Goal: Task Accomplishment & Management: Manage account settings

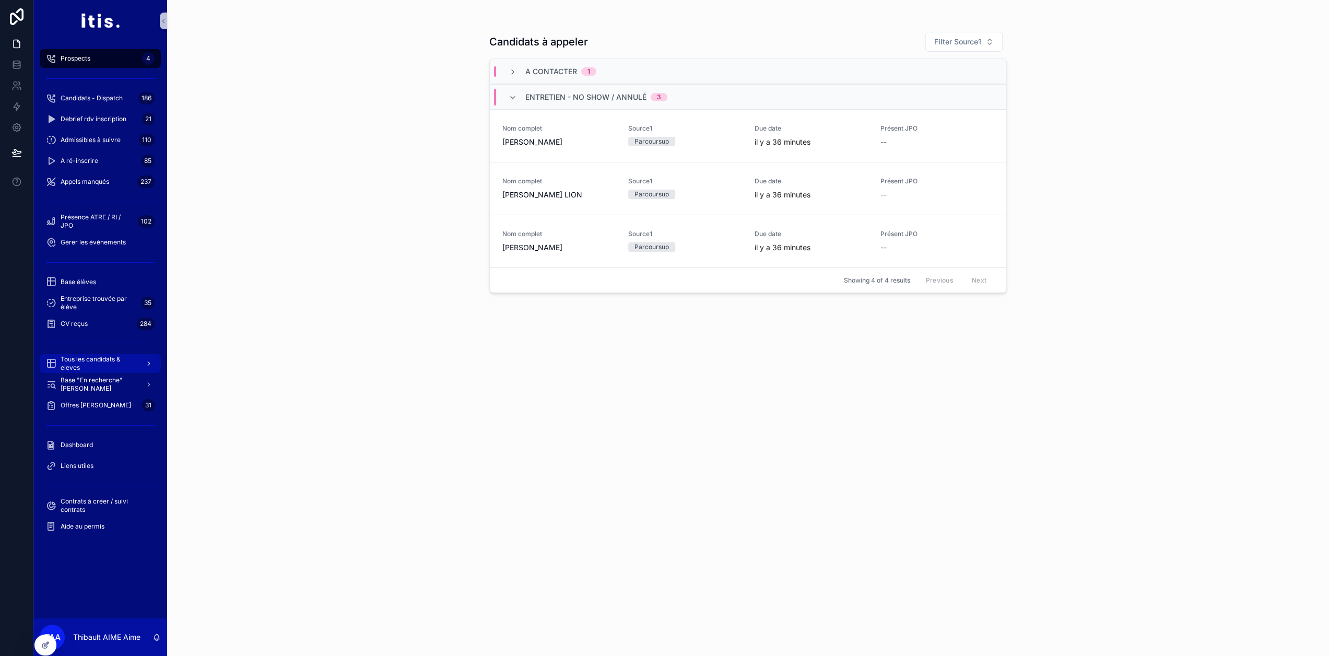
click at [94, 360] on span "Tous les candidats & eleves" at bounding box center [99, 363] width 76 height 17
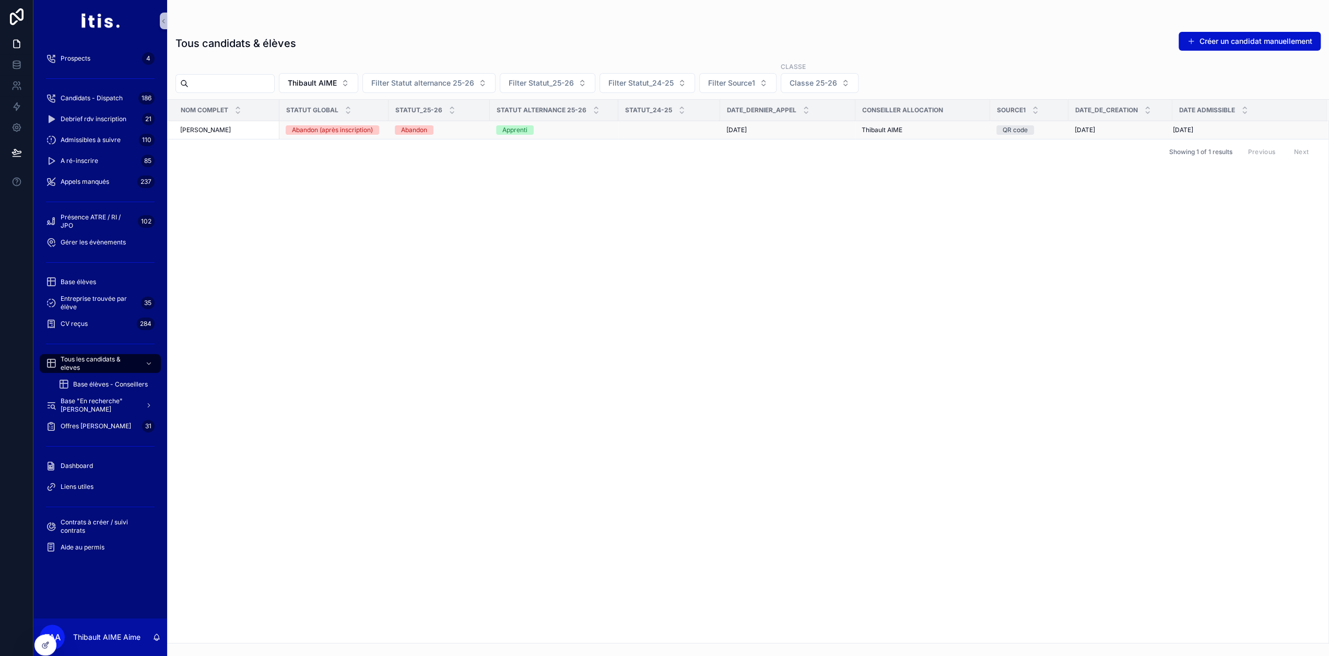
click at [246, 133] on div "[PERSON_NAME] [PERSON_NAME]" at bounding box center [226, 130] width 93 height 8
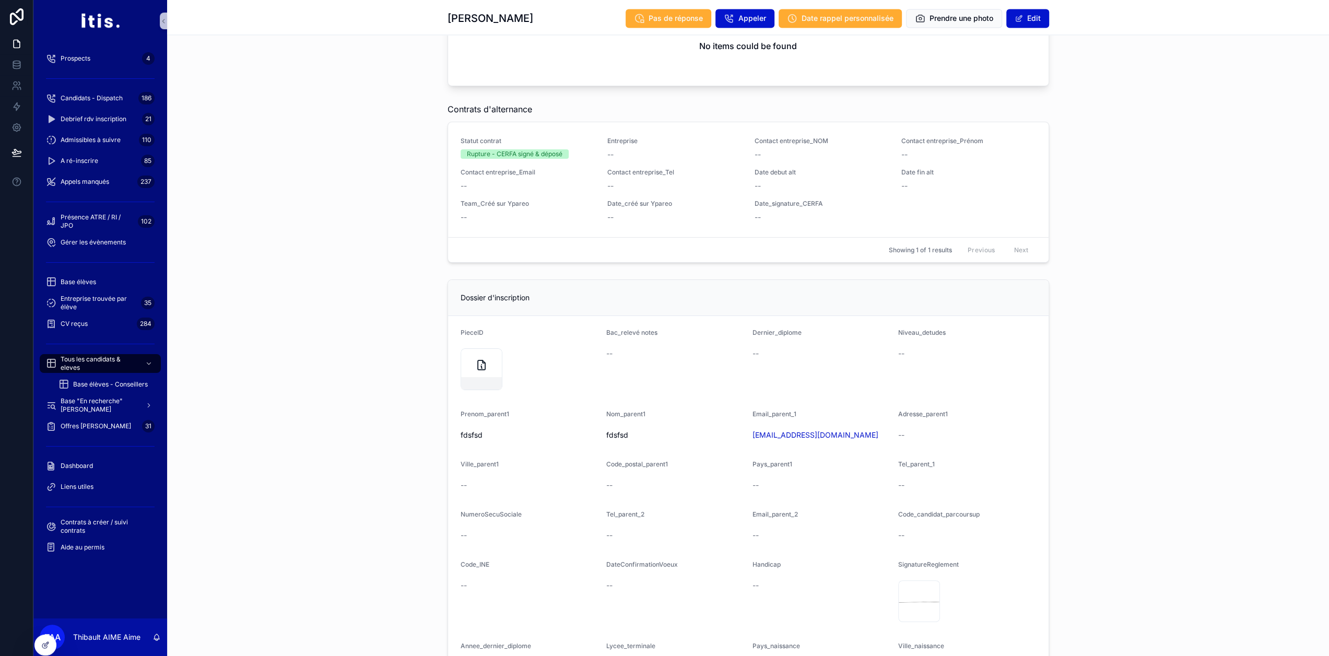
scroll to position [1775, 0]
click at [44, 644] on icon at bounding box center [46, 644] width 4 height 4
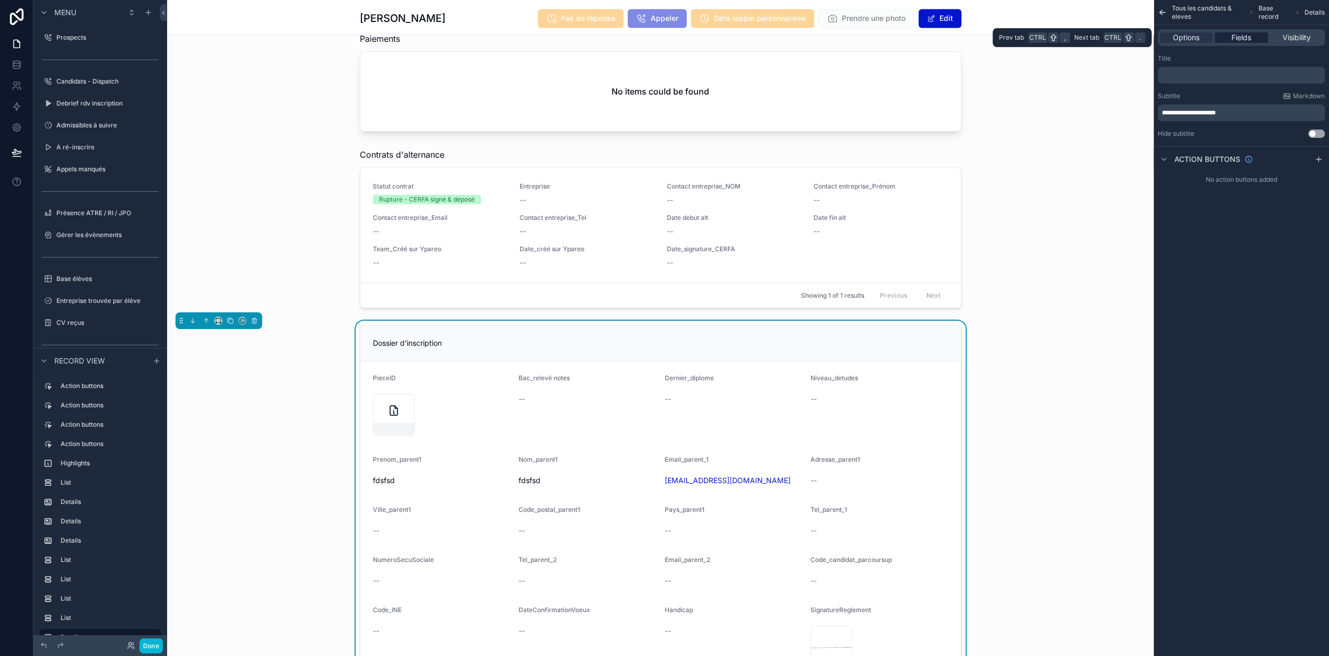
click at [1245, 42] on span "Fields" at bounding box center [1241, 37] width 20 height 10
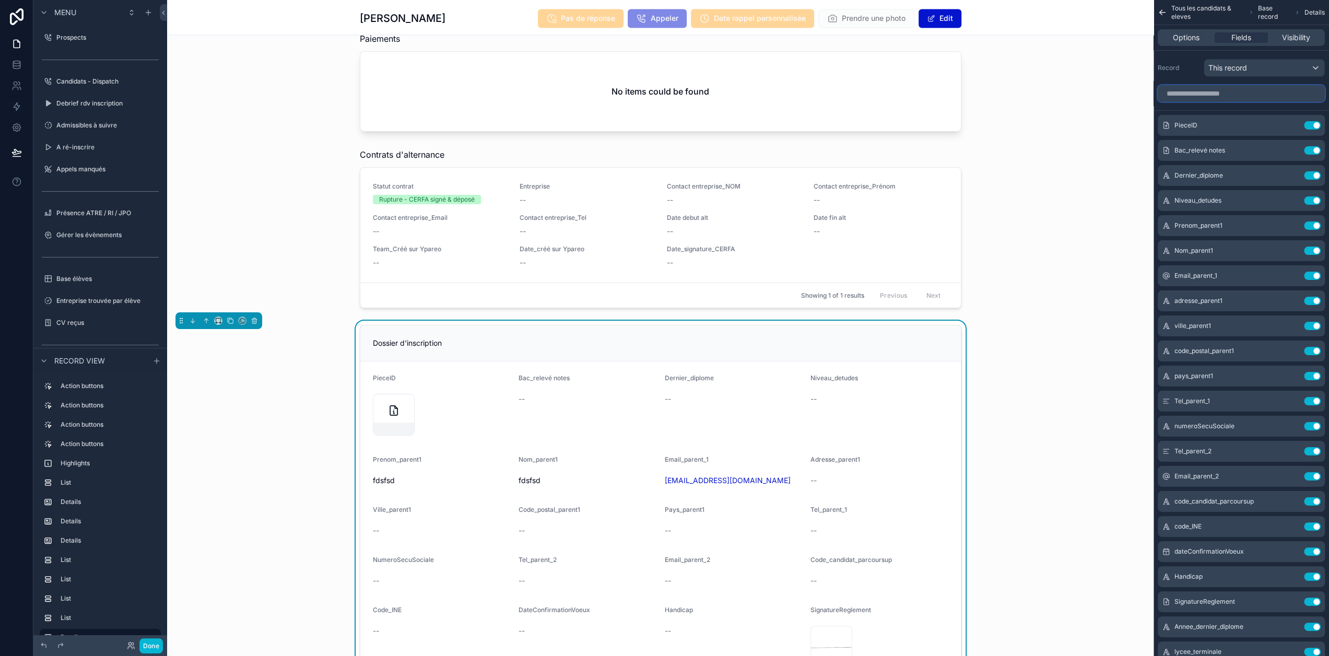
click at [1246, 87] on input "scrollable content" at bounding box center [1240, 93] width 167 height 17
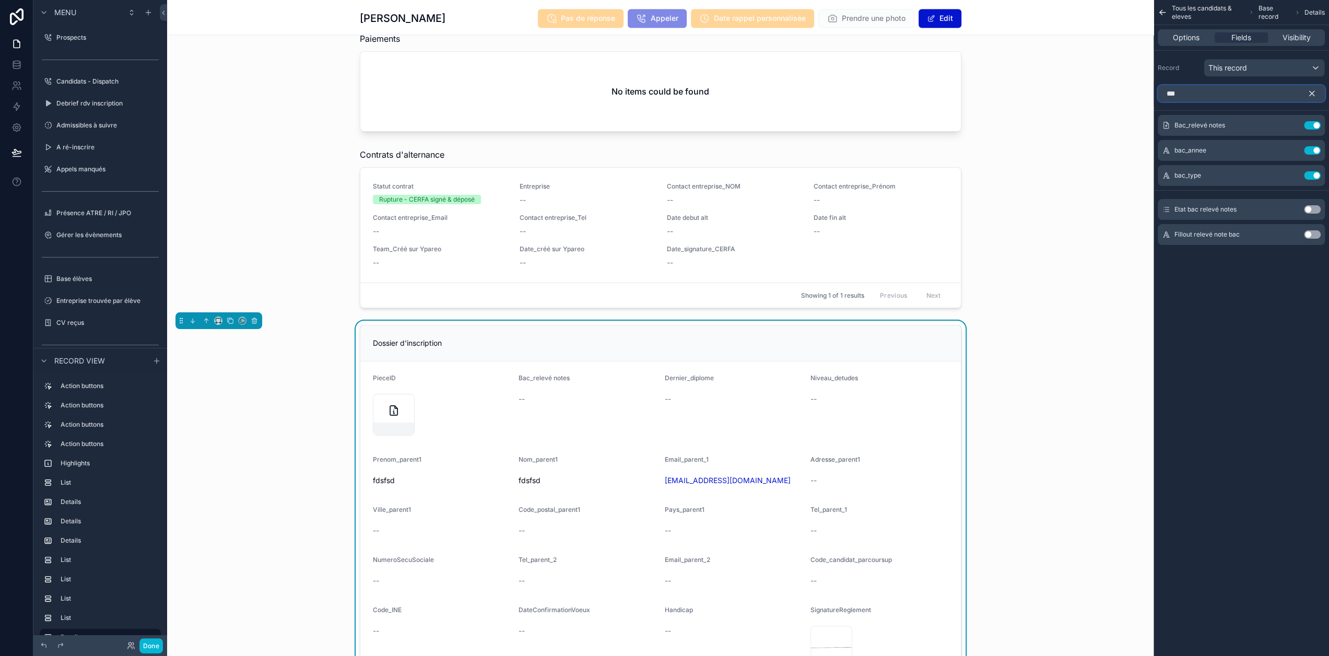
type input "***"
click at [1320, 210] on button "Use setting" at bounding box center [1312, 209] width 17 height 8
click at [1316, 91] on icon "scrollable content" at bounding box center [1311, 93] width 9 height 9
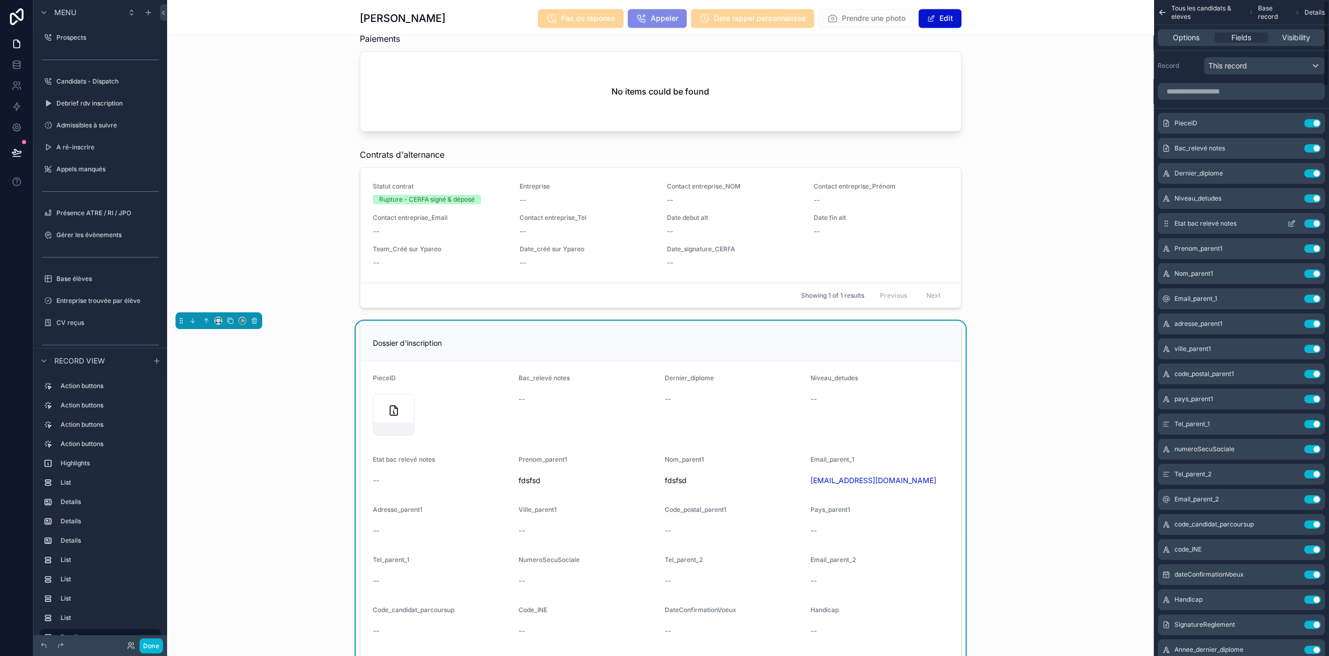
scroll to position [0, 0]
click at [1295, 174] on icon "scrollable content" at bounding box center [1291, 175] width 8 height 8
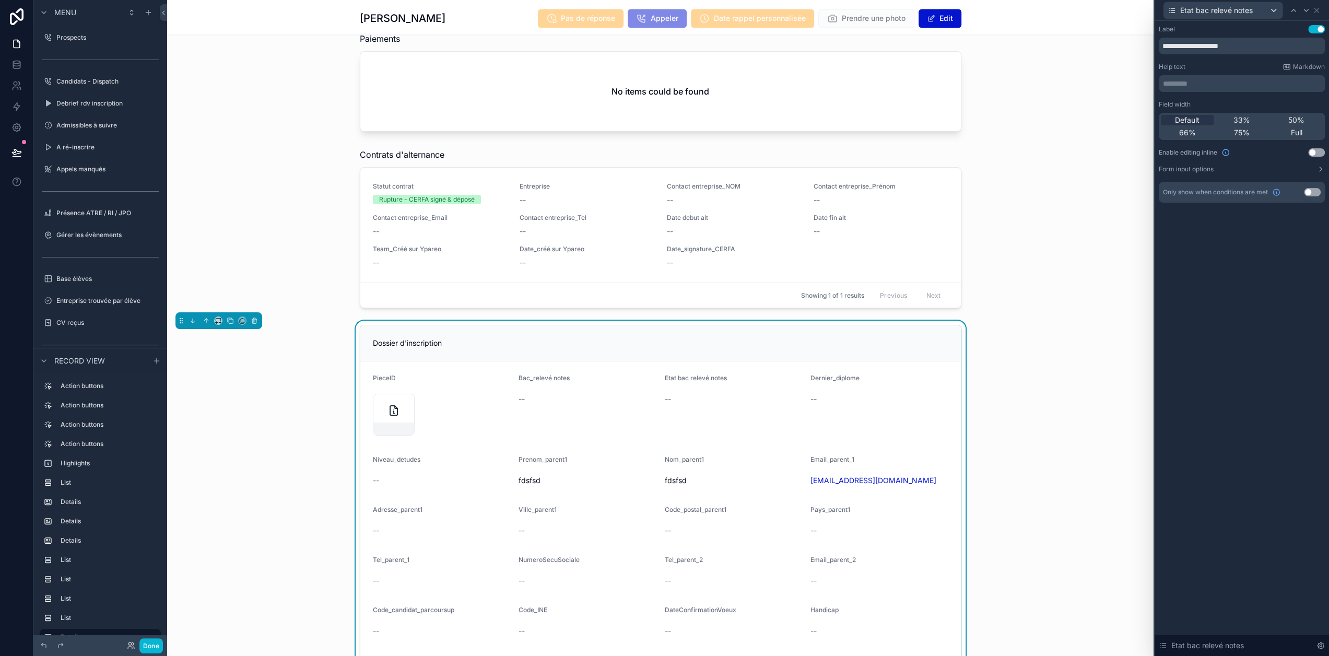
click at [1325, 154] on button "Use setting" at bounding box center [1316, 152] width 17 height 8
click at [157, 645] on button "Done" at bounding box center [150, 645] width 23 height 15
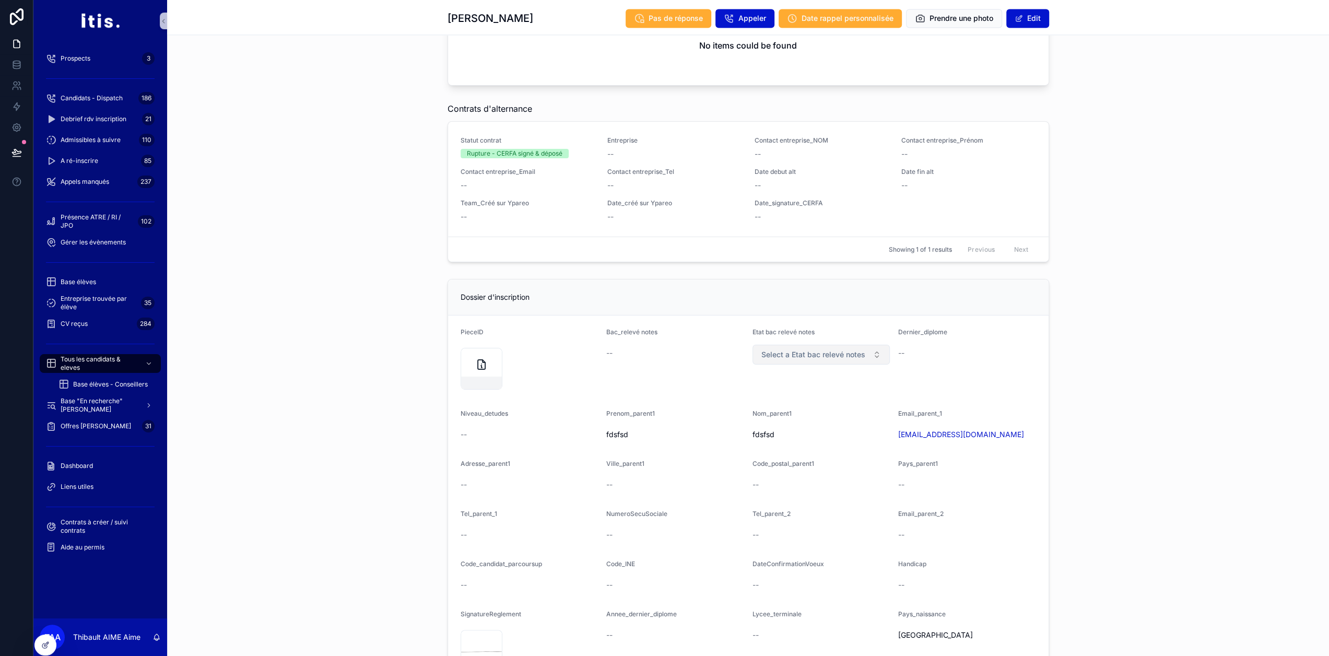
click at [874, 353] on button "Select a Etat bac relevé notes" at bounding box center [821, 355] width 138 height 20
click at [1059, 360] on div "Dossier d'inscription PieceID Bac_relevé notes -- Etat bac relevé notes Select …" at bounding box center [748, 533] width 1162 height 517
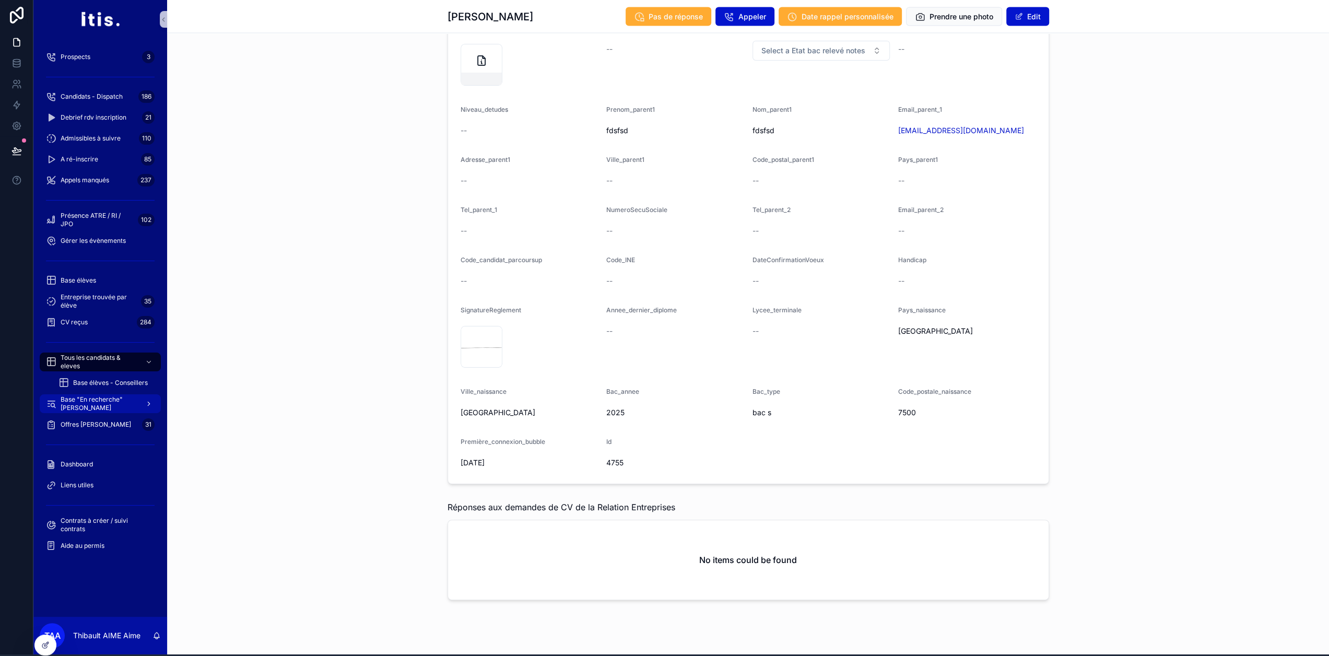
scroll to position [2, 0]
click at [25, 149] on button at bounding box center [16, 150] width 23 height 29
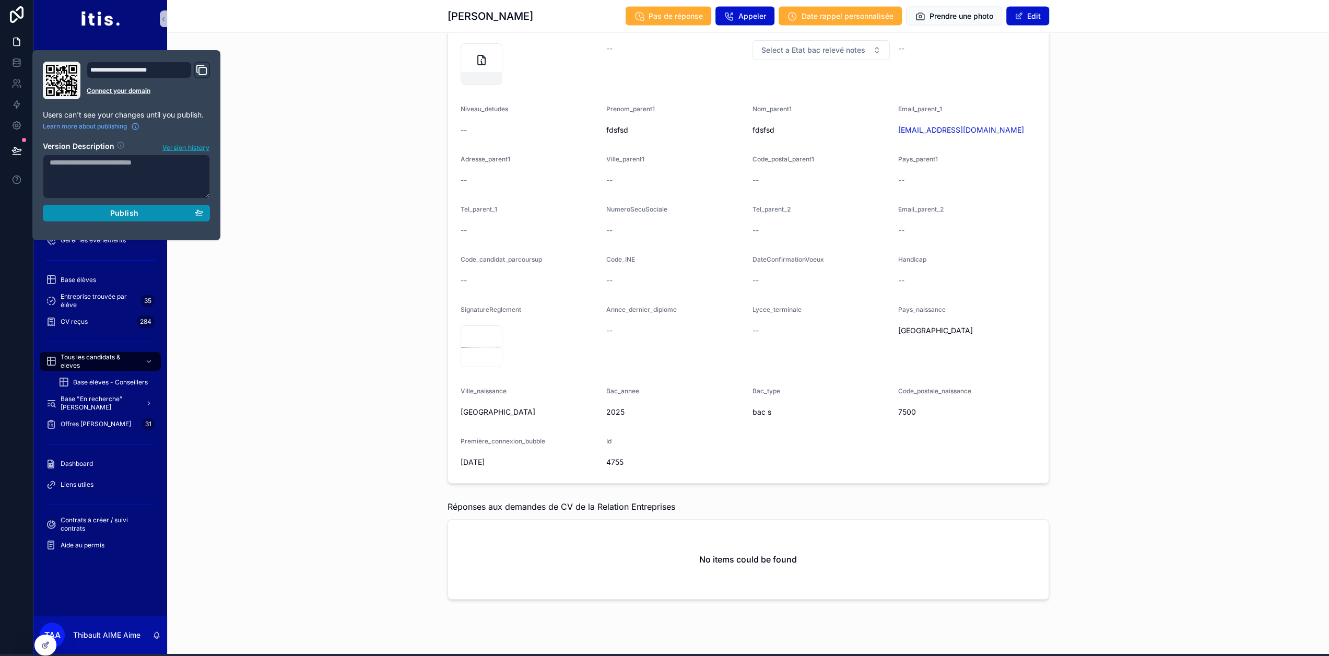
click at [105, 211] on div "Publish" at bounding box center [126, 212] width 153 height 9
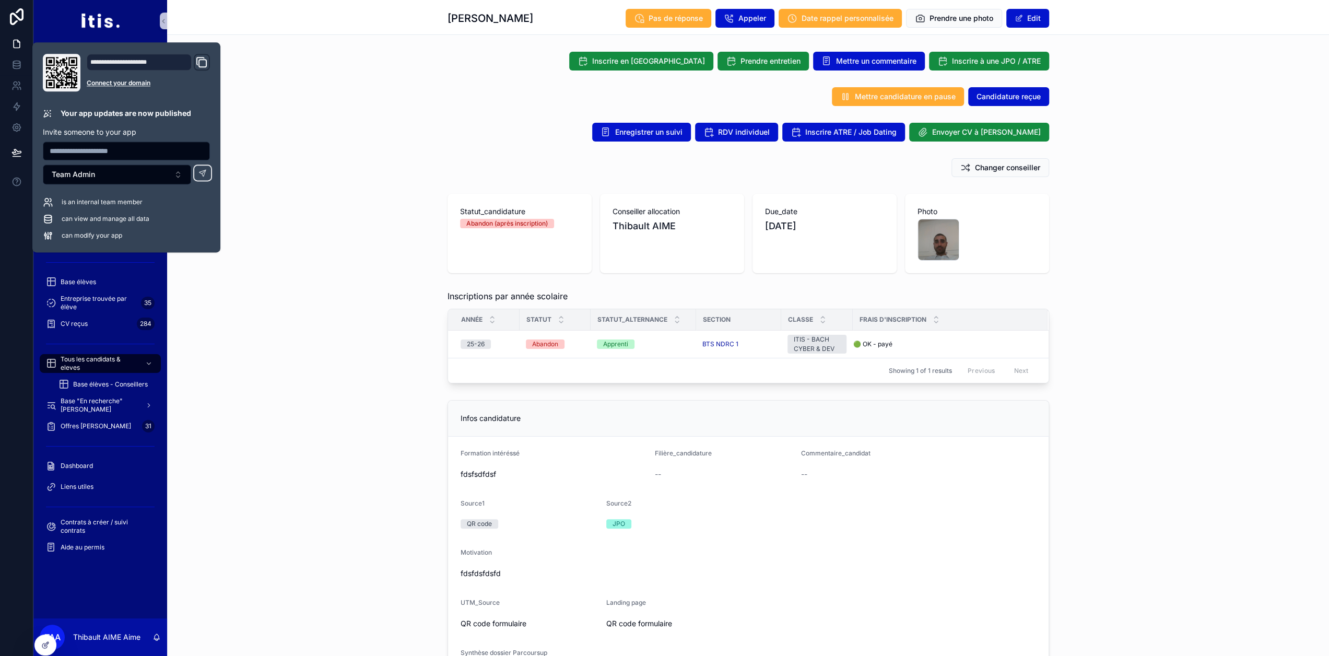
click at [320, 198] on div "Statut_candidature Abandon (après inscription) Conseiller allocation [PERSON_NA…" at bounding box center [748, 234] width 1162 height 88
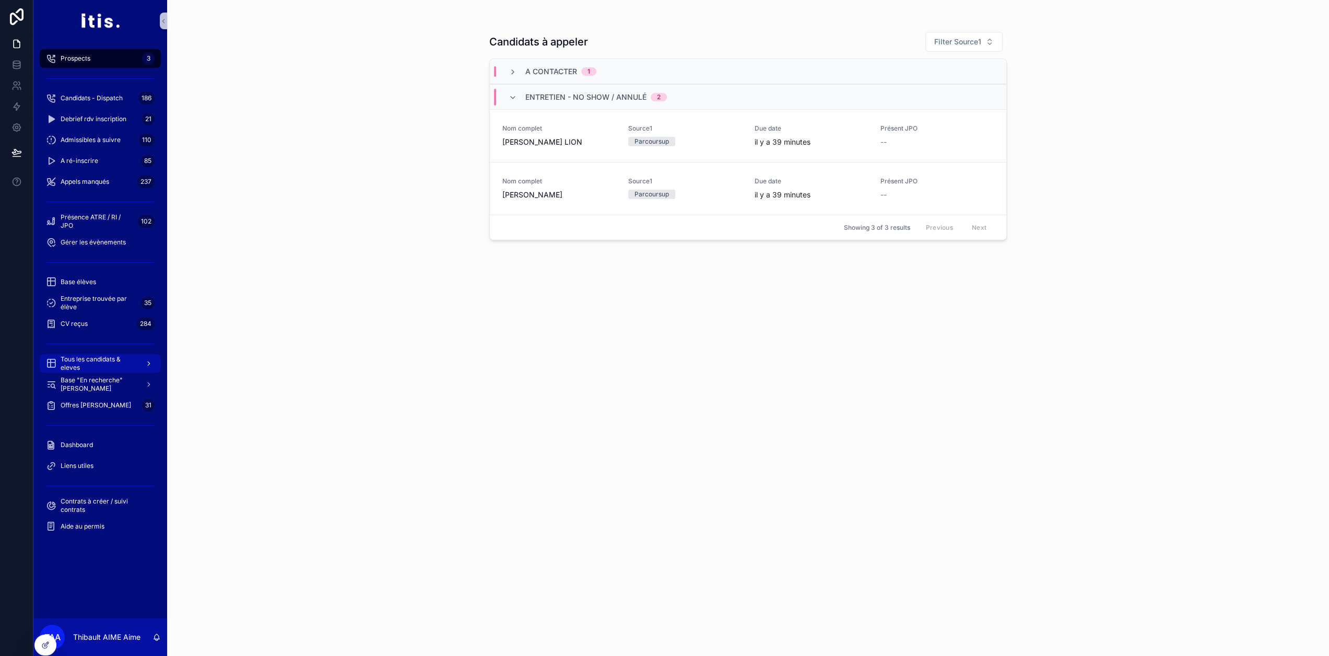
click at [96, 361] on span "Tous les candidats & eleves" at bounding box center [99, 363] width 76 height 17
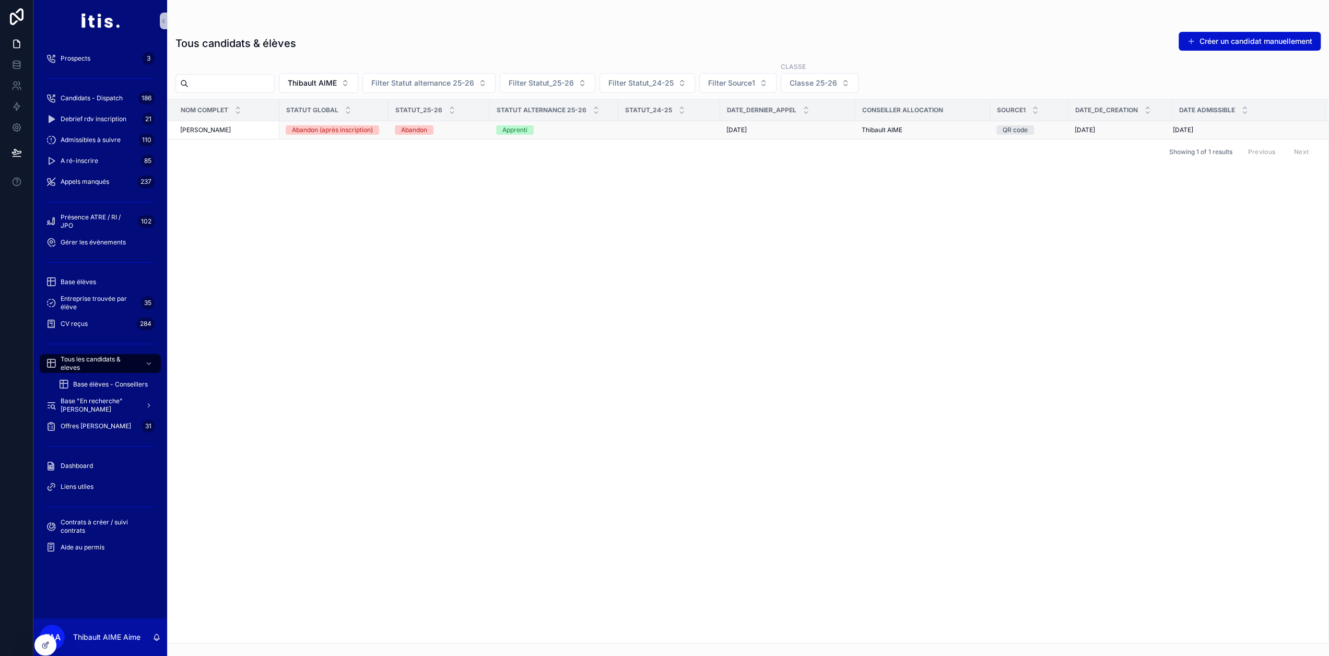
click at [254, 131] on div "[PERSON_NAME]" at bounding box center [226, 130] width 93 height 8
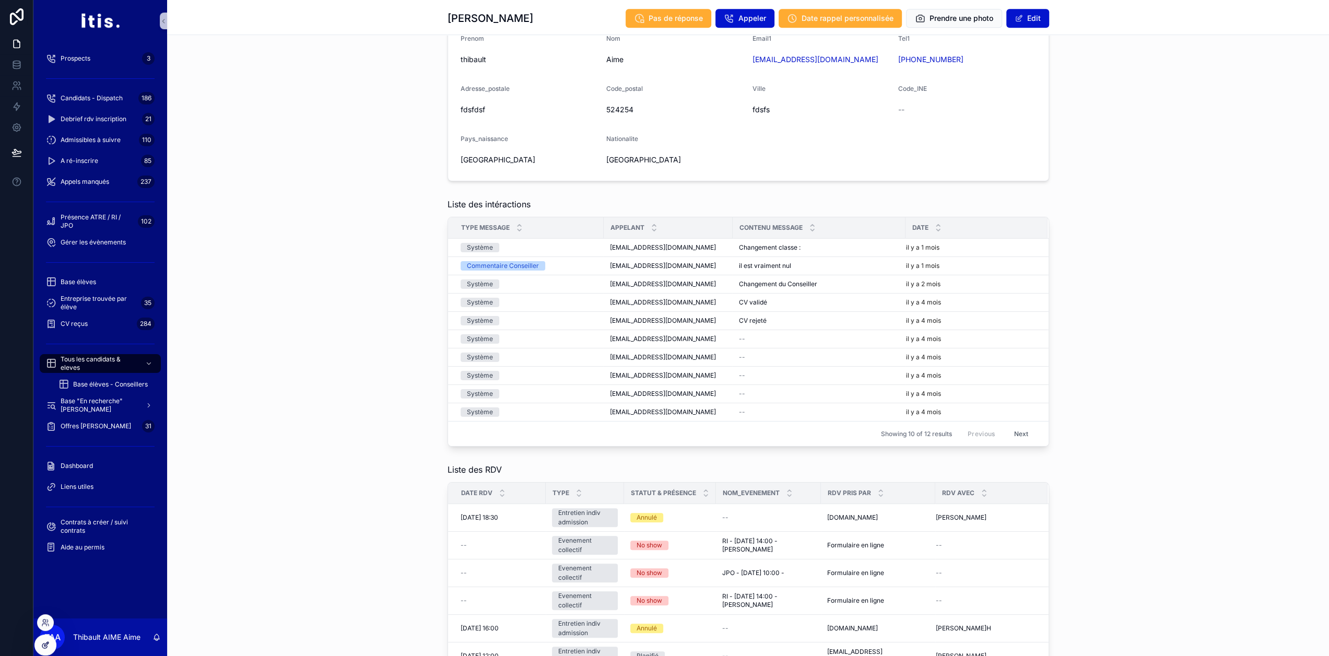
click at [46, 643] on icon at bounding box center [45, 645] width 8 height 8
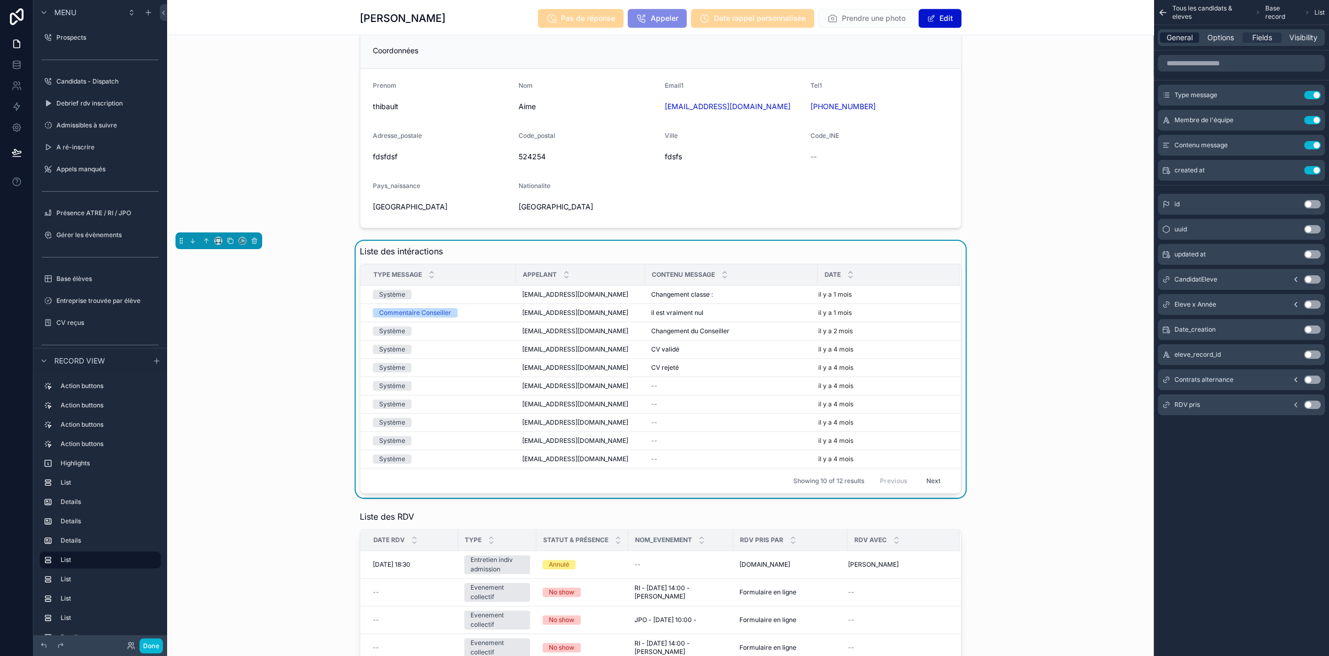
click at [1190, 37] on span "General" at bounding box center [1179, 37] width 26 height 10
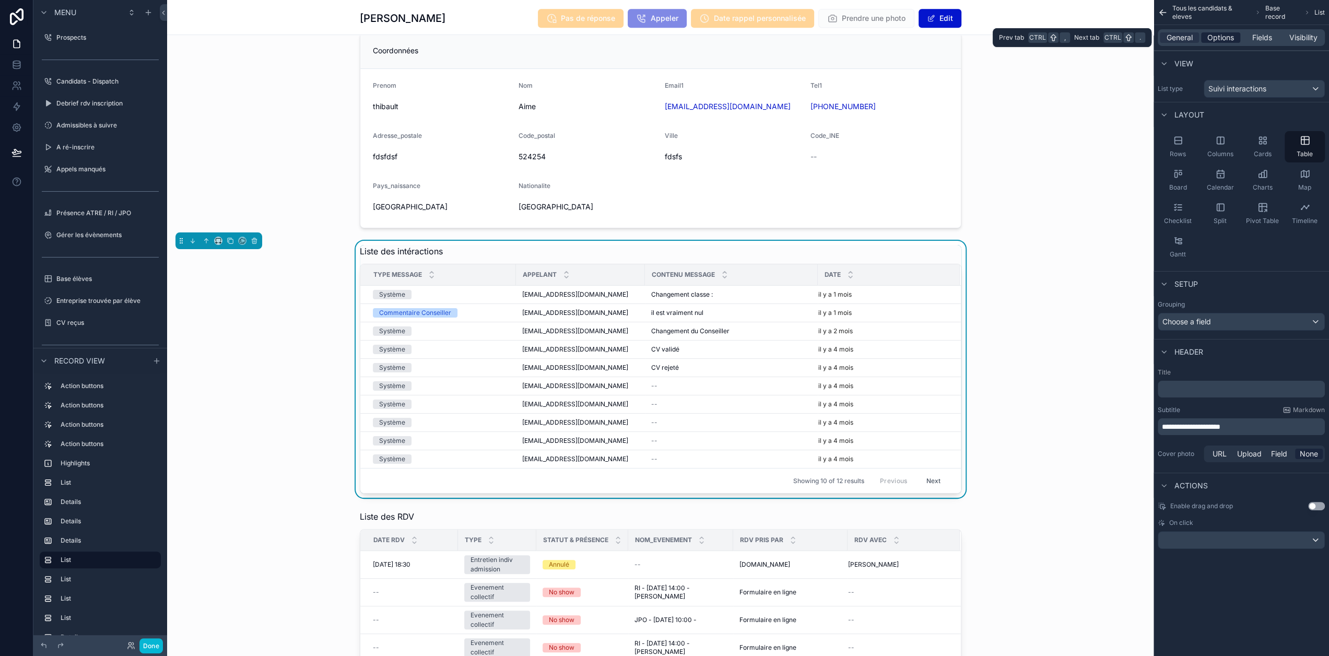
click at [1230, 36] on span "Options" at bounding box center [1220, 37] width 27 height 10
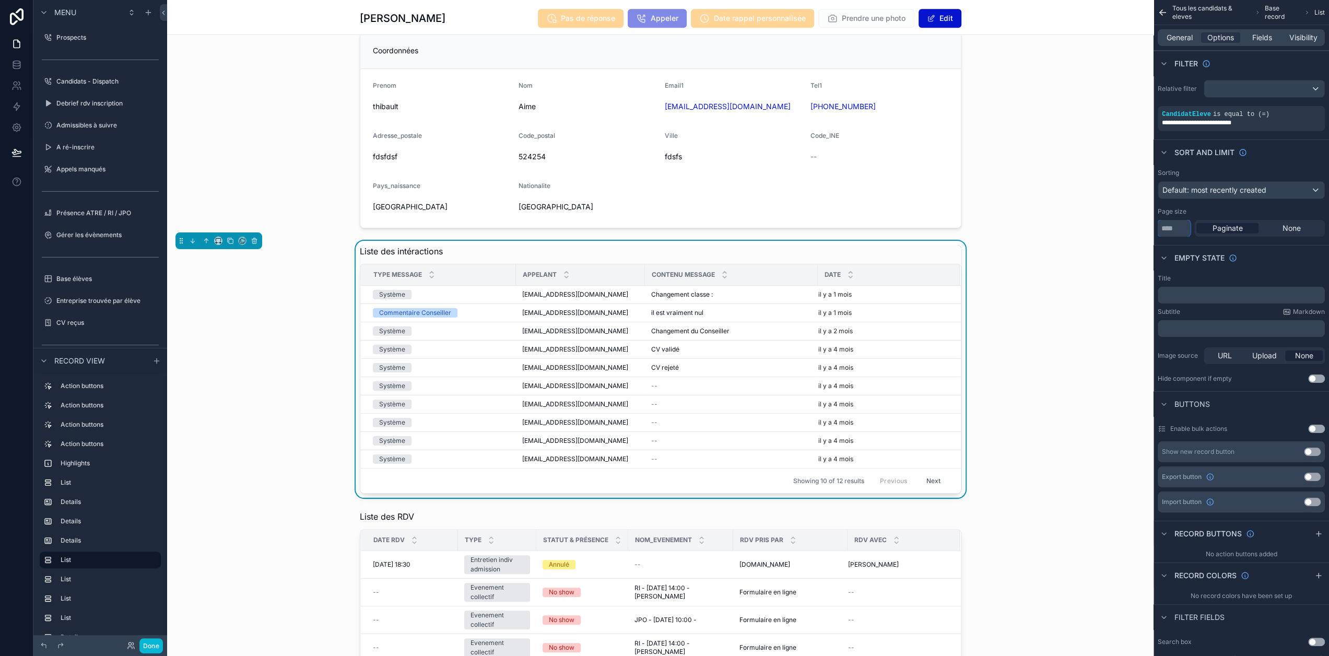
drag, startPoint x: 1181, startPoint y: 231, endPoint x: 1164, endPoint y: 234, distance: 17.5
click at [1164, 234] on div "Sorting Default: most recently created Page size ** Paginate None" at bounding box center [1240, 202] width 175 height 76
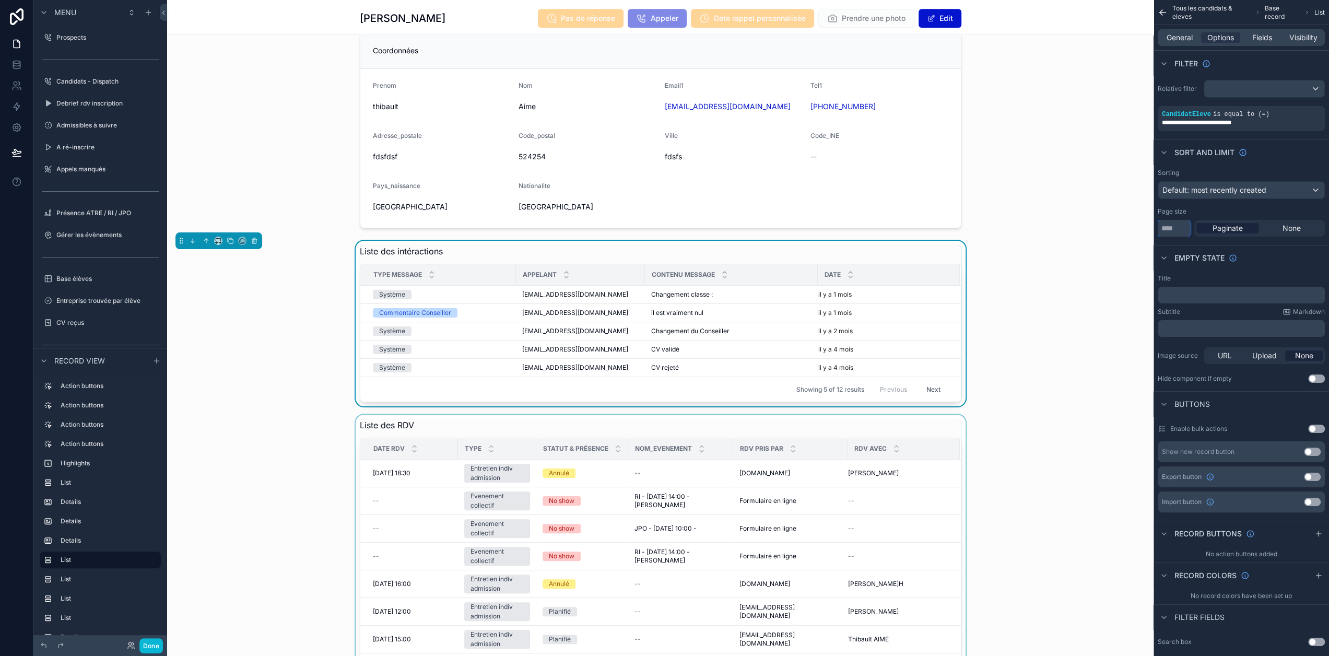
type input "*"
click at [767, 430] on div "scrollable content" at bounding box center [660, 590] width 986 height 351
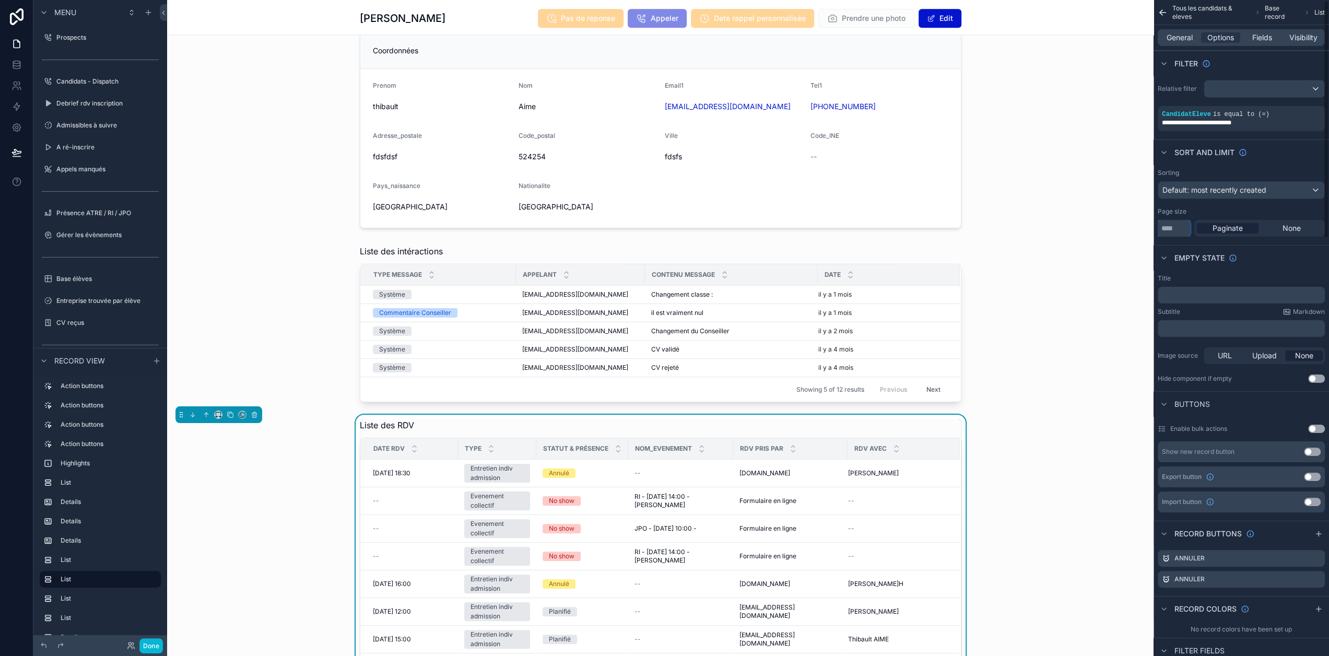
drag, startPoint x: 1180, startPoint y: 230, endPoint x: 1153, endPoint y: 230, distance: 27.1
click at [1153, 230] on div "Prospects 3 Candidats - Dispatch 186 Debrief rdv inscription 21 Admissibles à s…" at bounding box center [748, 328] width 1162 height 656
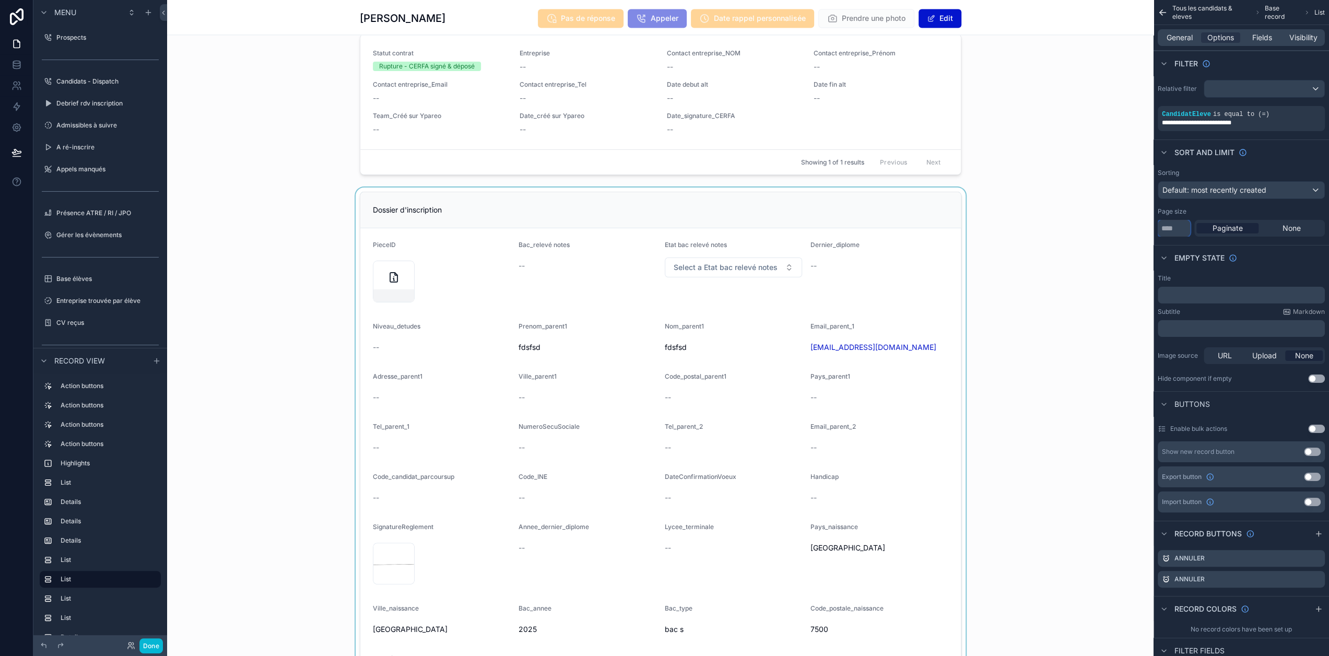
type input "*"
click at [618, 282] on div "scrollable content" at bounding box center [660, 448] width 986 height 517
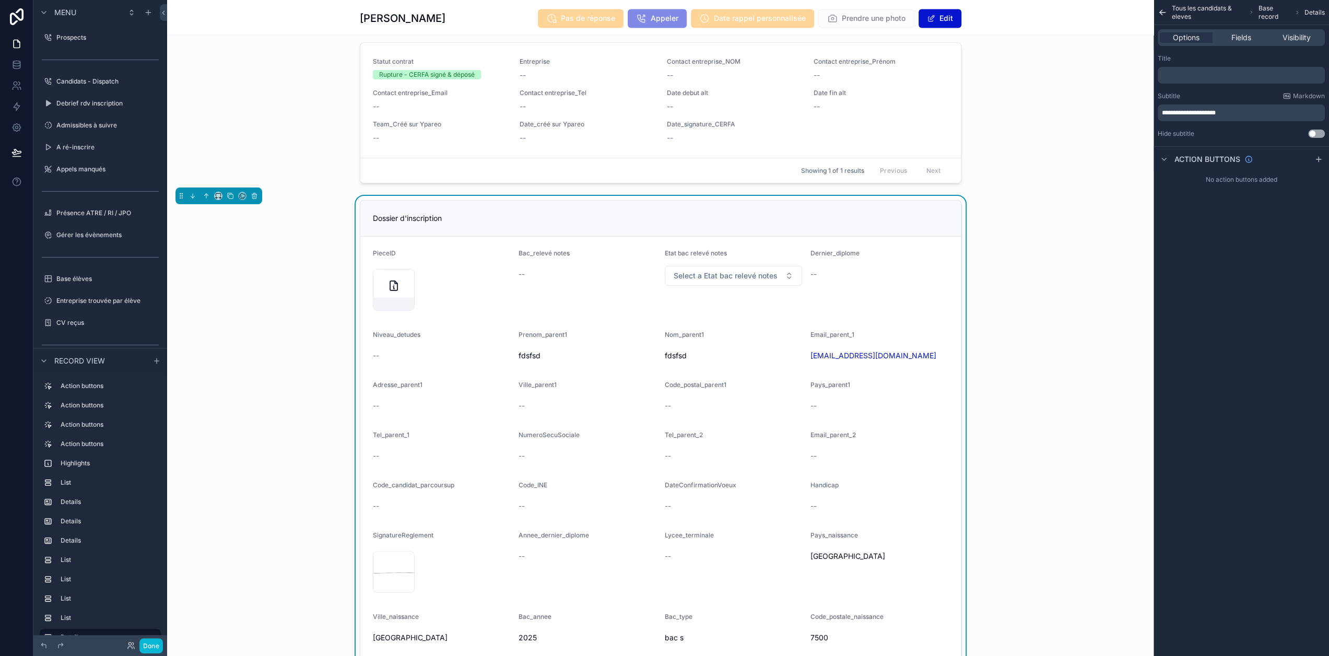
scroll to position [1669, 0]
click at [1238, 38] on span "Fields" at bounding box center [1241, 37] width 20 height 10
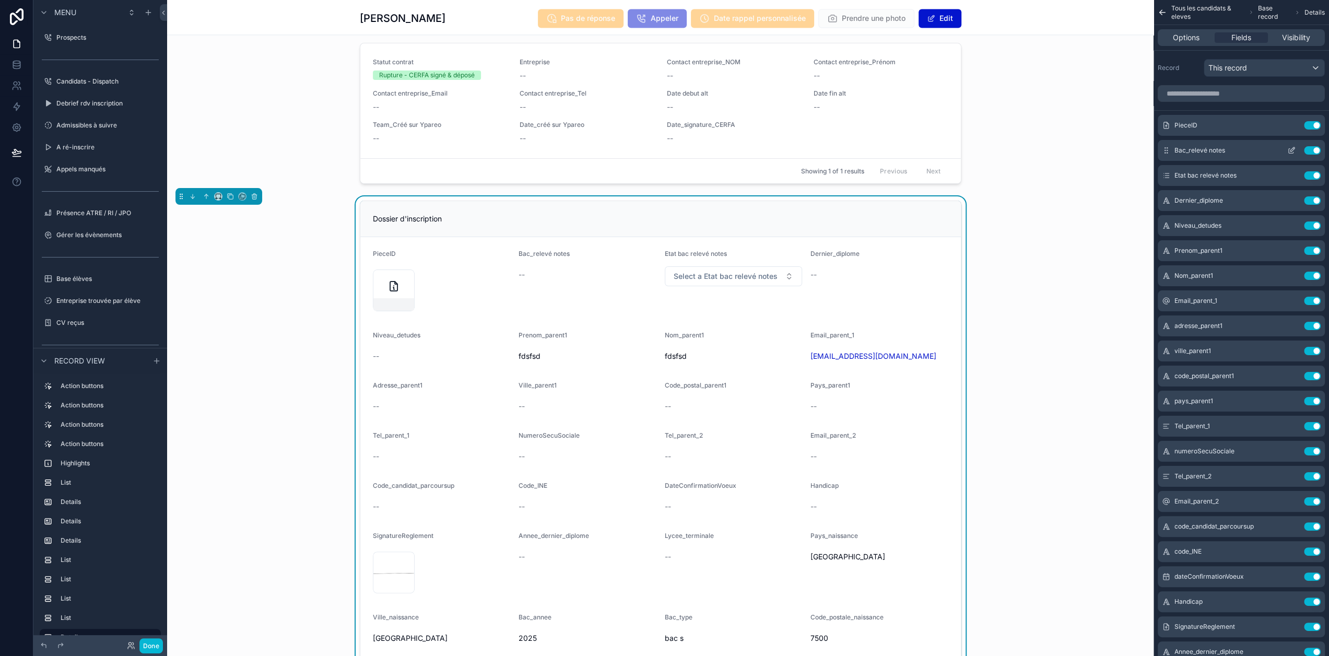
click at [1295, 150] on icon "scrollable content" at bounding box center [1291, 150] width 8 height 8
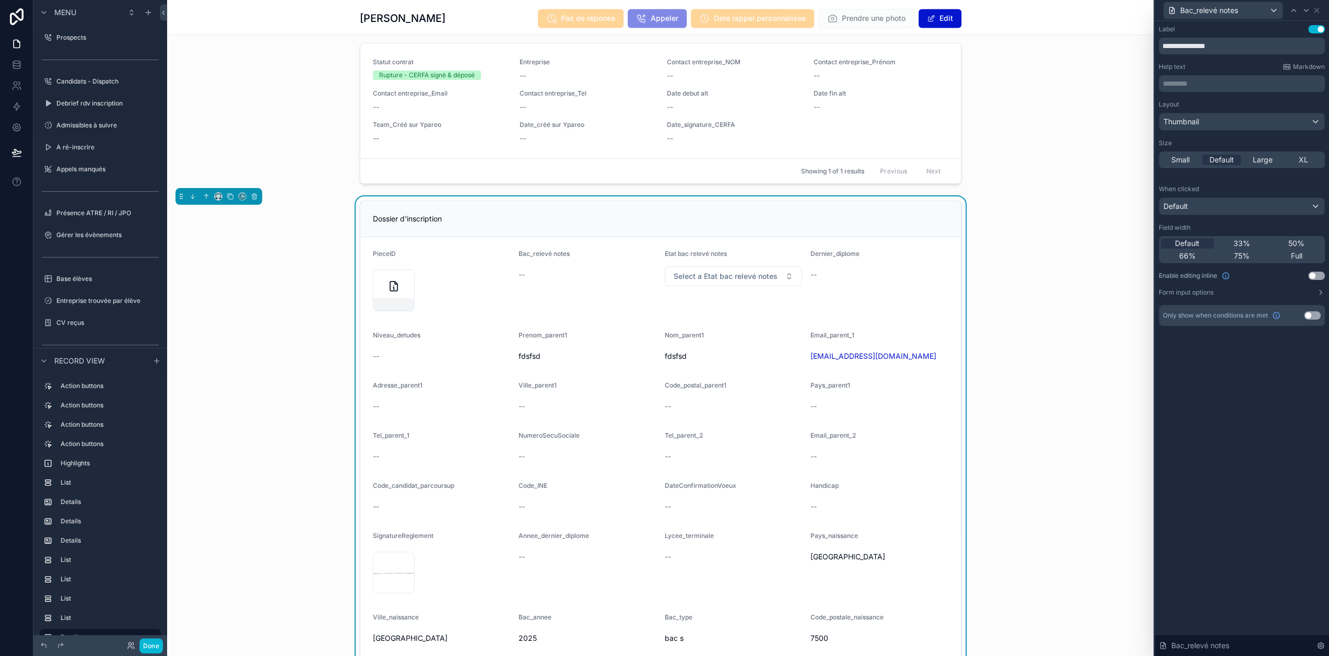
click at [1320, 272] on button "Use setting" at bounding box center [1316, 275] width 17 height 8
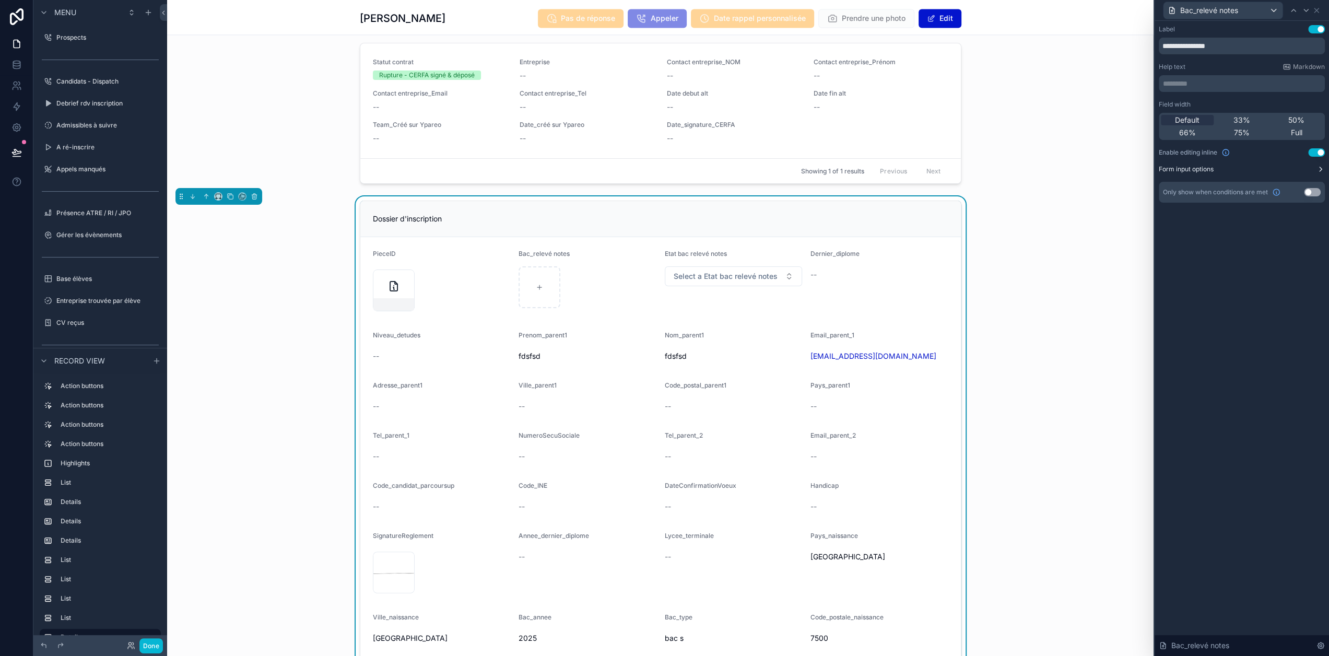
click at [1212, 169] on label "Form input options" at bounding box center [1186, 169] width 55 height 8
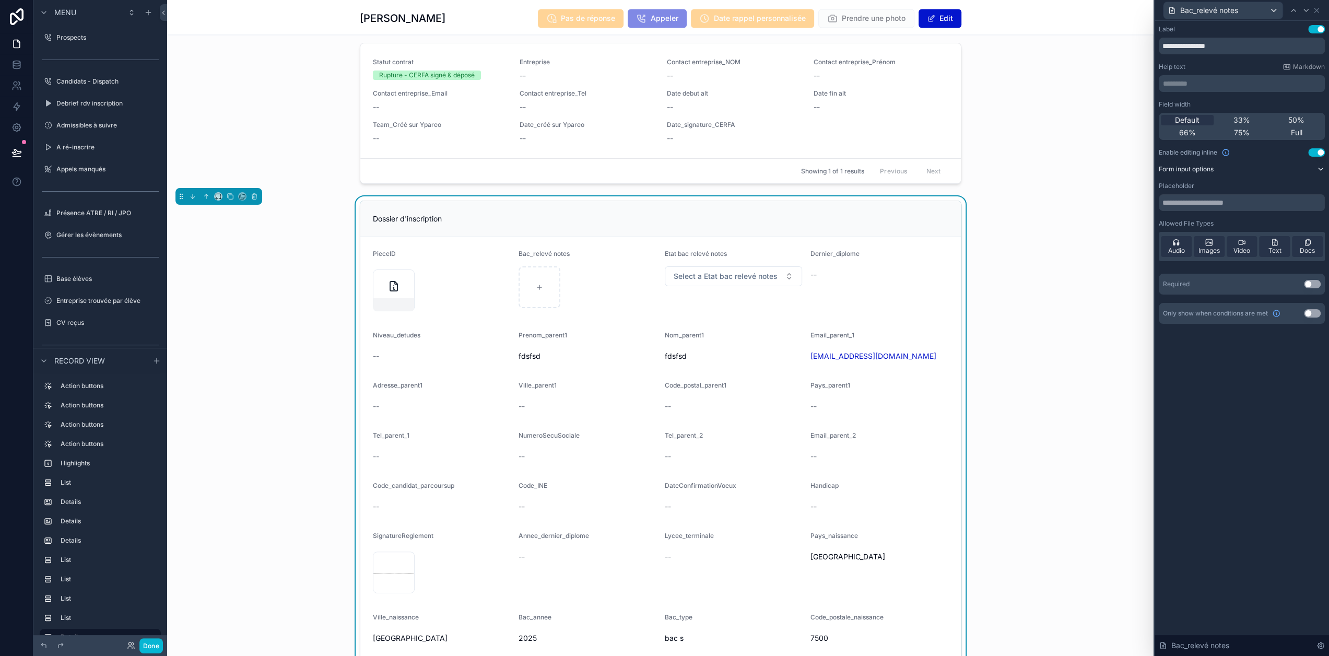
click at [1213, 165] on label "Form input options" at bounding box center [1186, 169] width 55 height 8
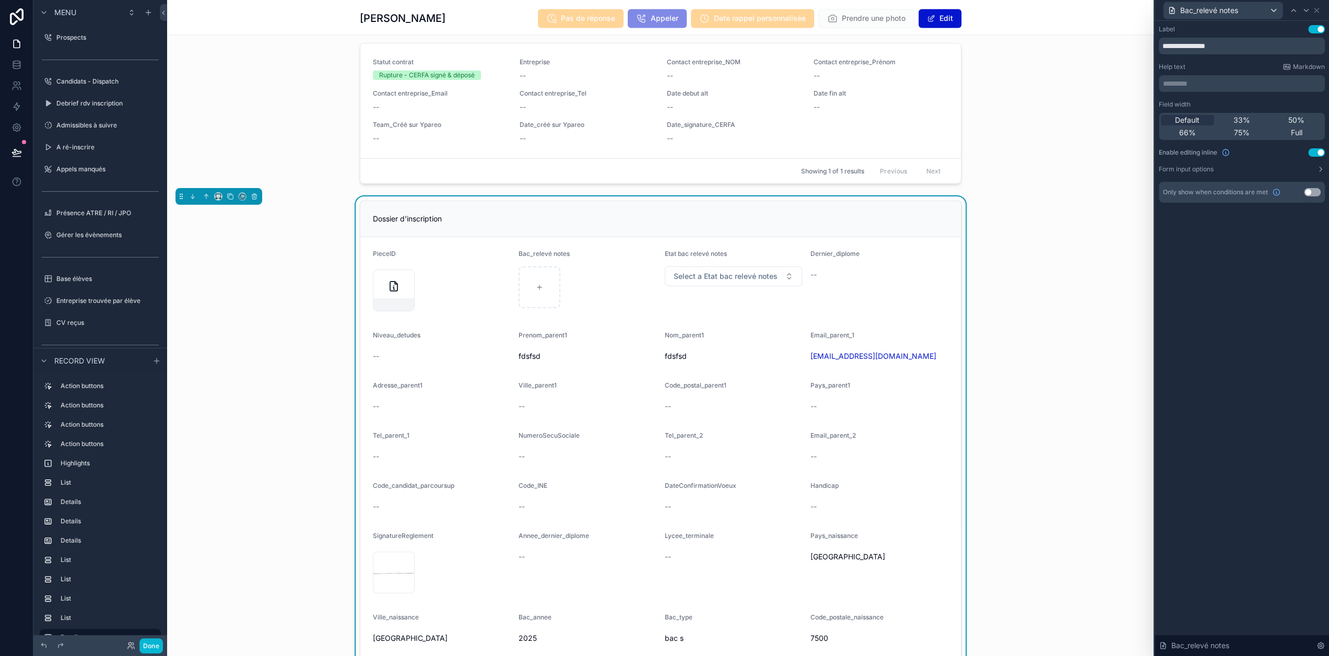
click at [1322, 155] on button "Use setting" at bounding box center [1316, 152] width 17 height 8
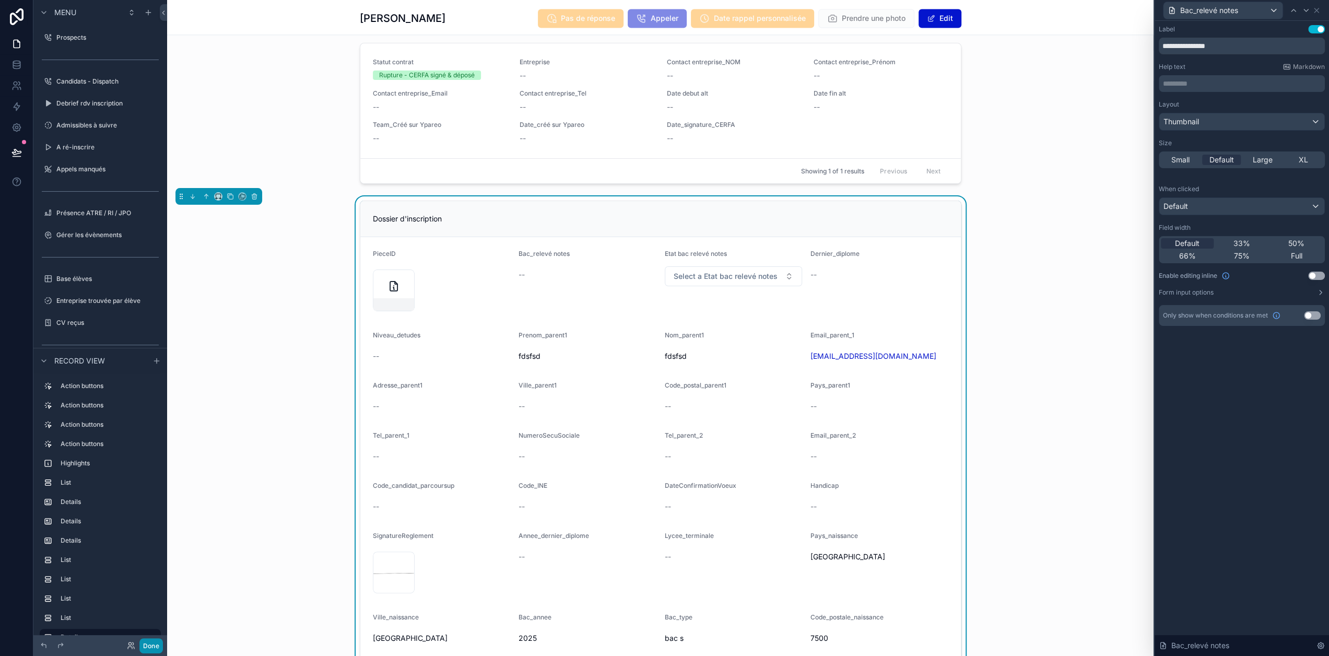
click at [156, 644] on button "Done" at bounding box center [150, 645] width 23 height 15
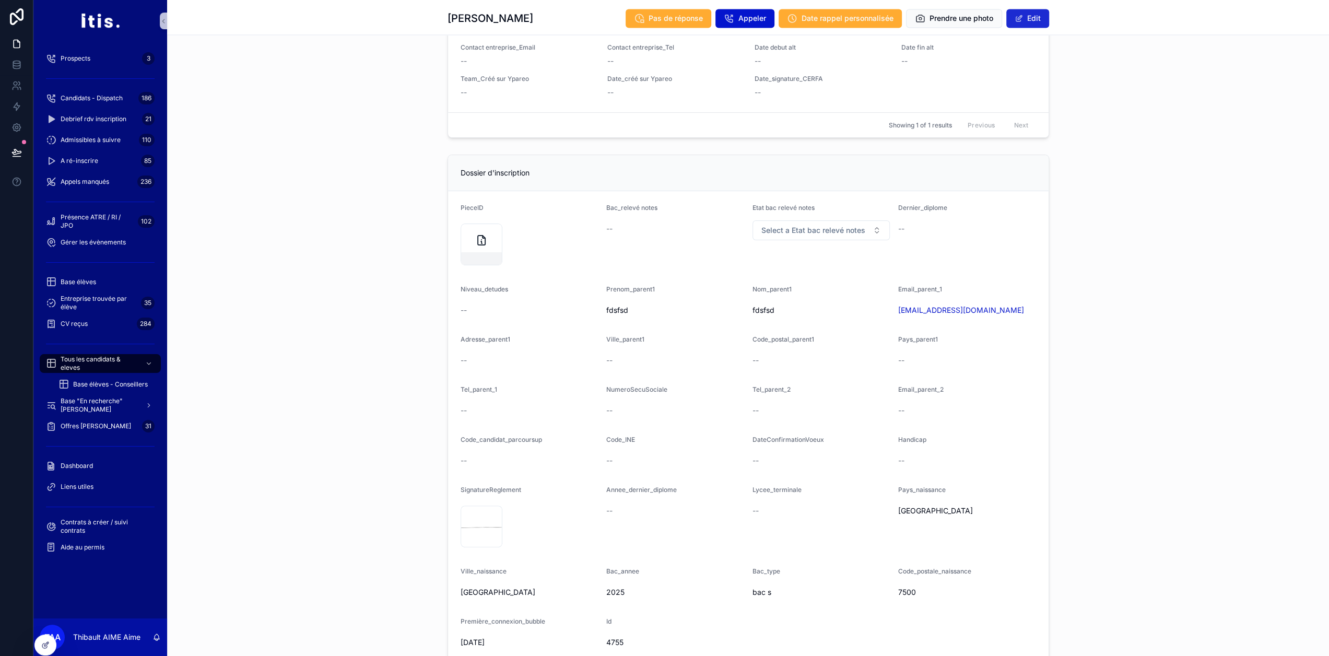
click at [1031, 20] on button "Edit" at bounding box center [1027, 18] width 43 height 19
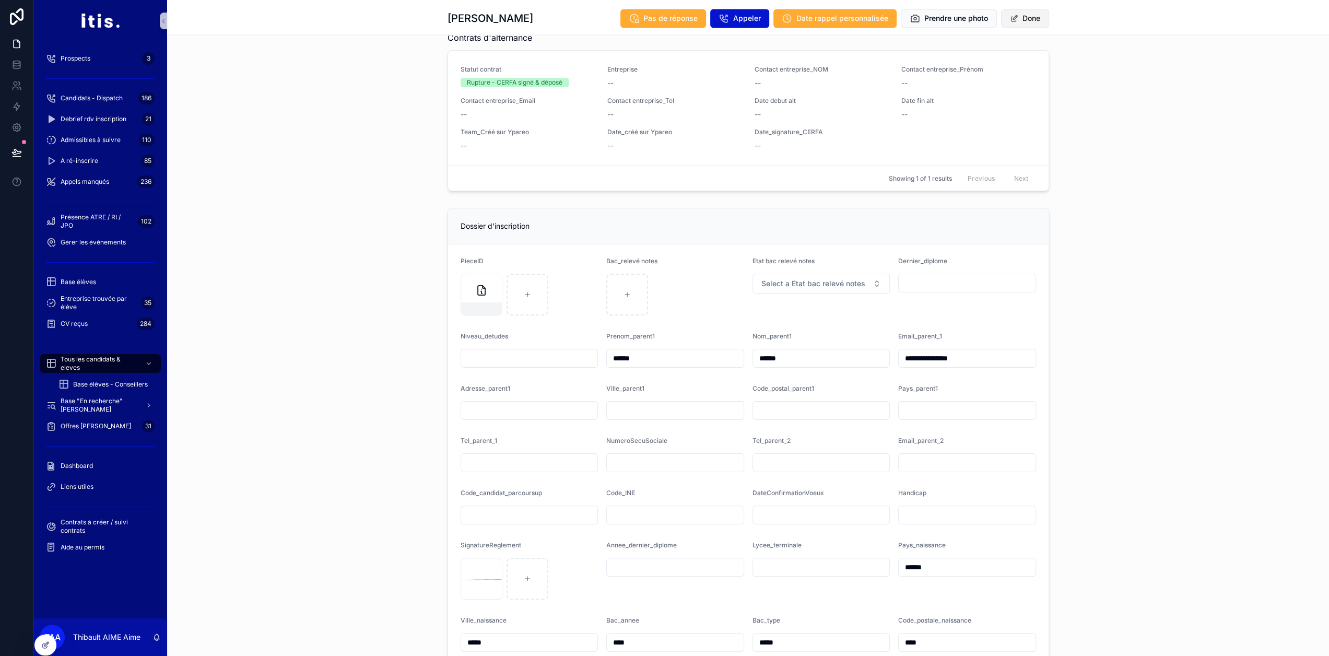
scroll to position [1722, 0]
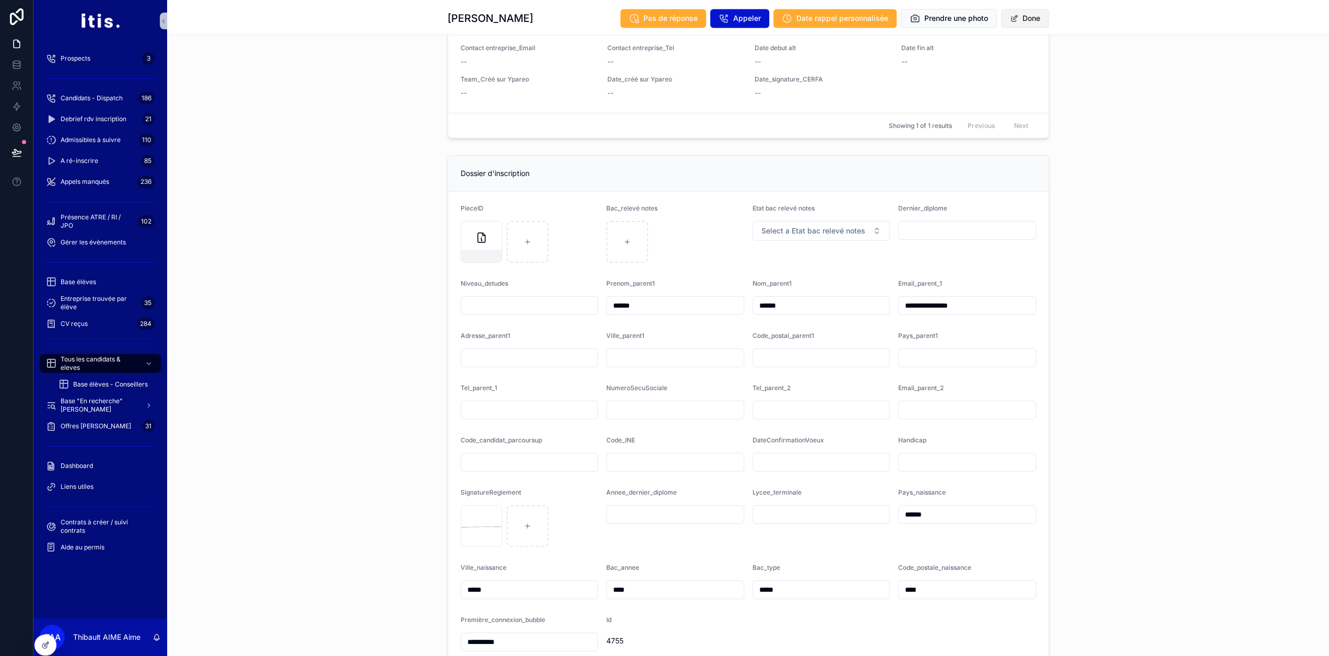
click at [1024, 15] on button "Done" at bounding box center [1025, 18] width 48 height 19
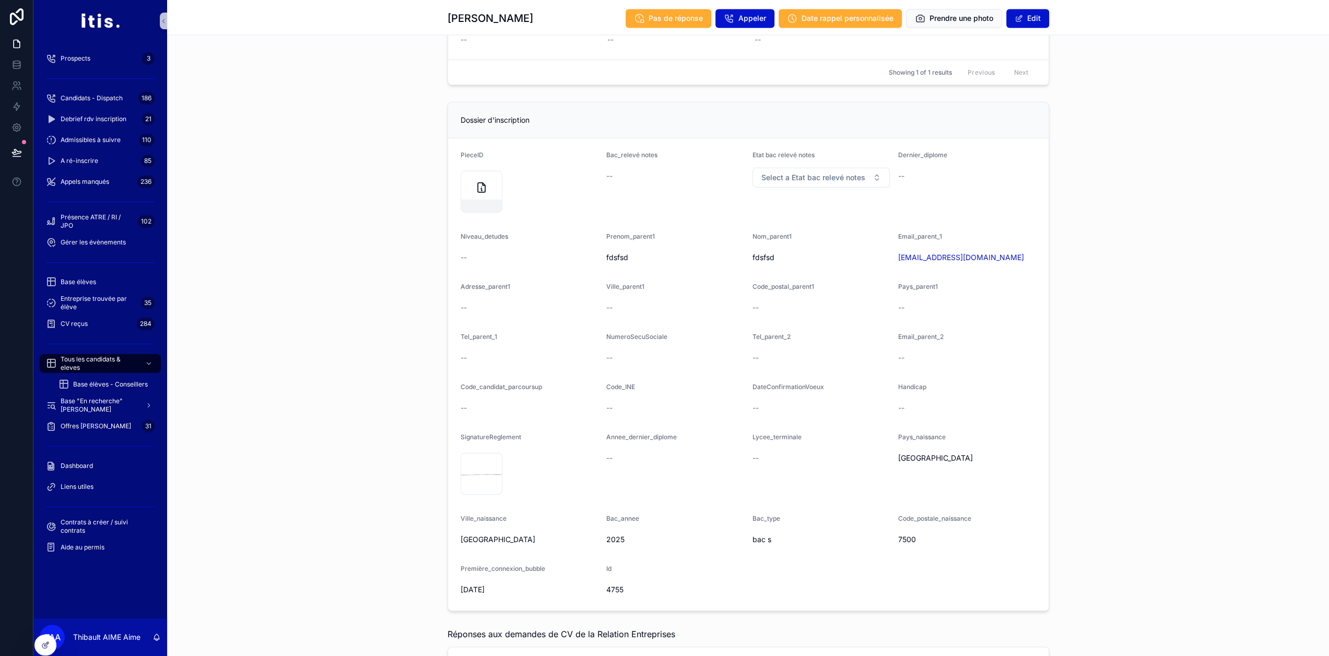
scroll to position [1669, 0]
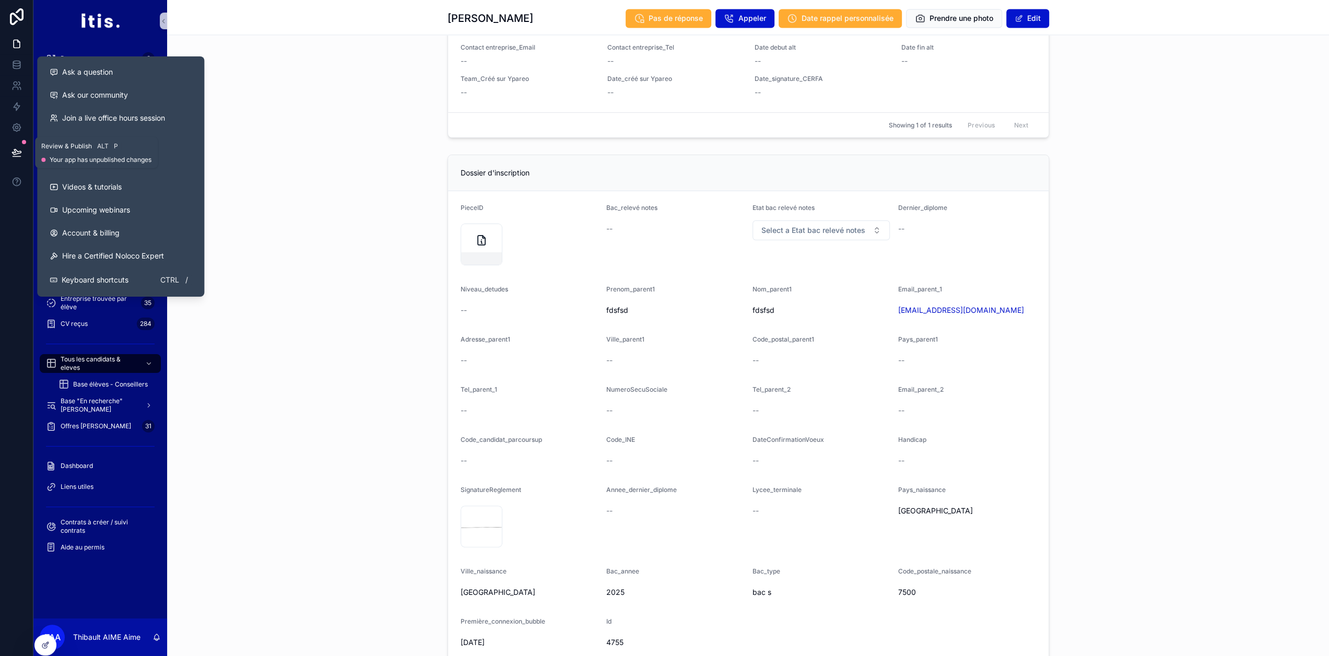
click at [15, 152] on icon at bounding box center [16, 151] width 9 height 5
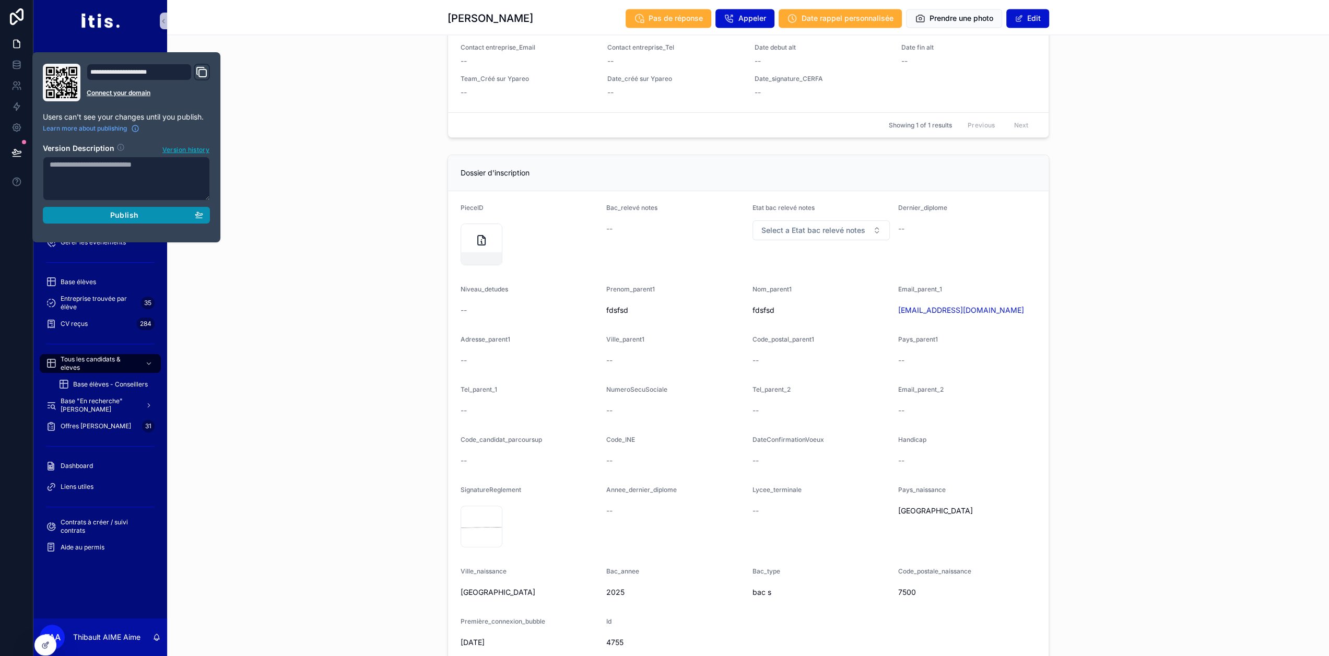
click at [96, 216] on div "Publish" at bounding box center [126, 214] width 153 height 9
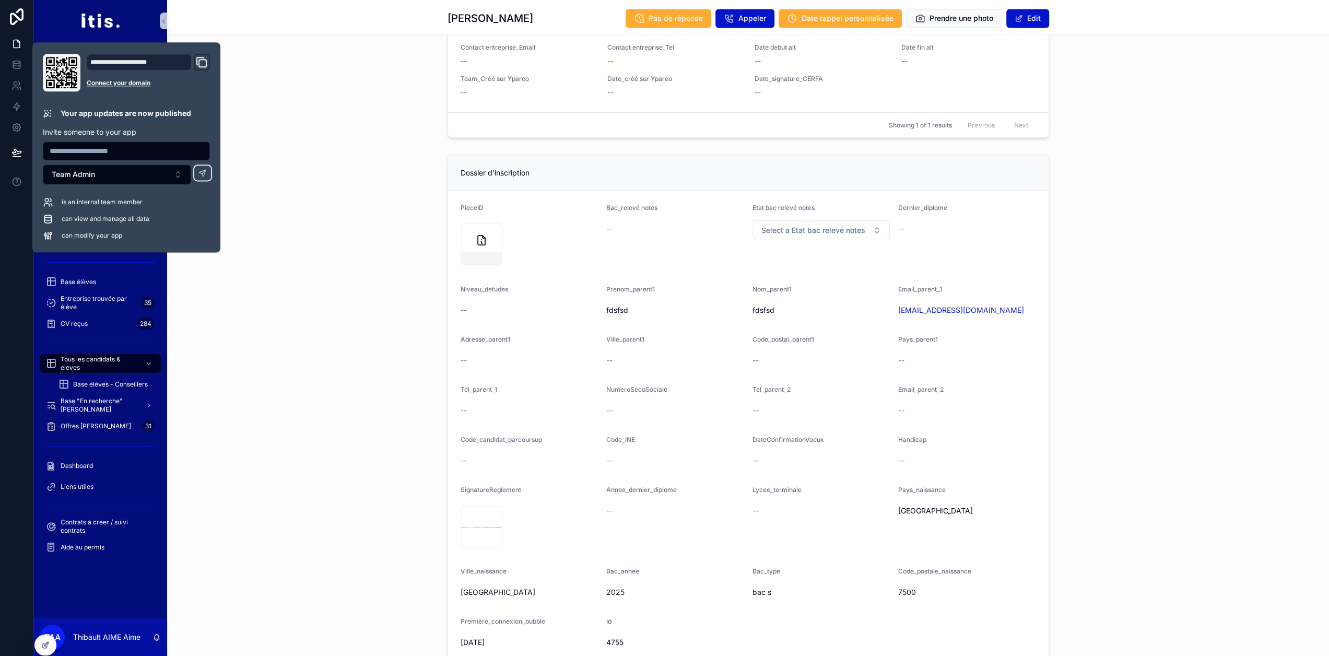
click at [326, 103] on div "Contrats d'alternance Statut contrat Rupture - CERFA signé & déposé Entreprise …" at bounding box center [748, 58] width 1162 height 168
